Goal: Check status: Check status

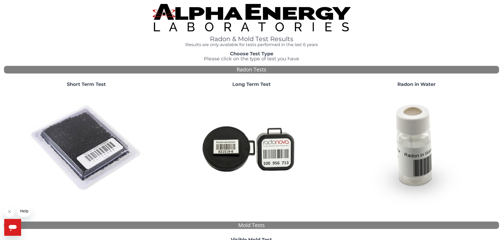
click at [92, 85] on strong "Short Term Test" at bounding box center [86, 85] width 39 height 6
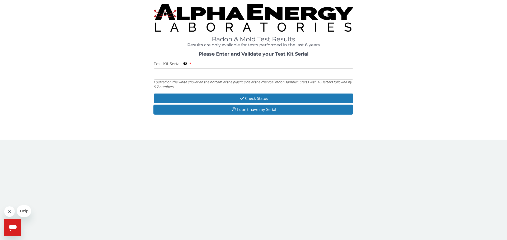
click at [186, 75] on input "Test Kit Serial Located on the white sticker on the bottom of the plastic side …" at bounding box center [254, 73] width 200 height 11
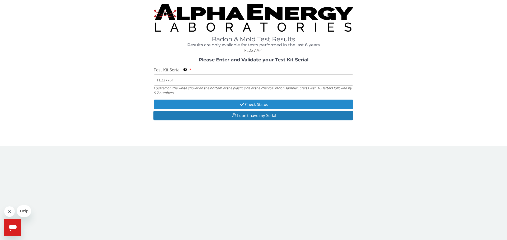
type input "FE227761"
click at [240, 104] on icon "button" at bounding box center [242, 105] width 6 height 4
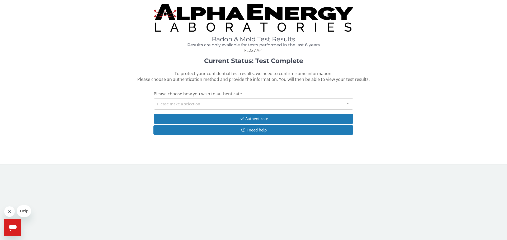
click at [201, 106] on div "Please make a selection" at bounding box center [254, 103] width 200 height 11
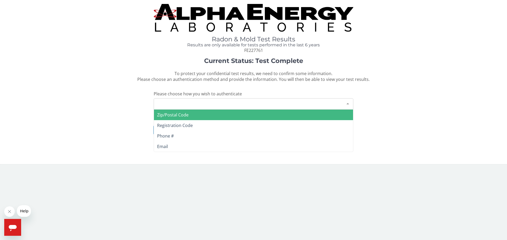
click at [201, 116] on span "Zip/Postal Code" at bounding box center [253, 115] width 199 height 11
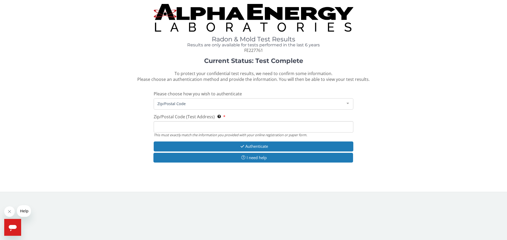
click at [214, 127] on input "Zip/Postal Code (Test Address) This must exactly match the information you prov…" at bounding box center [254, 126] width 200 height 11
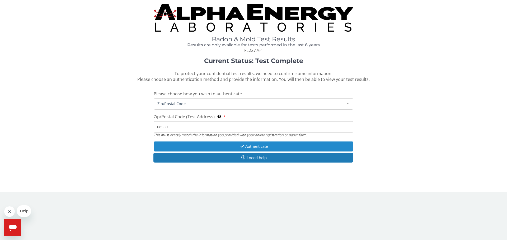
type input "08550"
click at [214, 145] on button "Authenticate" at bounding box center [254, 147] width 200 height 10
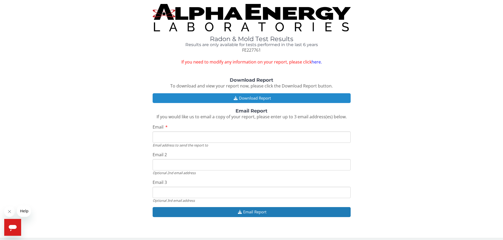
click at [248, 99] on button "Download Report" at bounding box center [252, 98] width 198 height 10
